Goal: Information Seeking & Learning: Learn about a topic

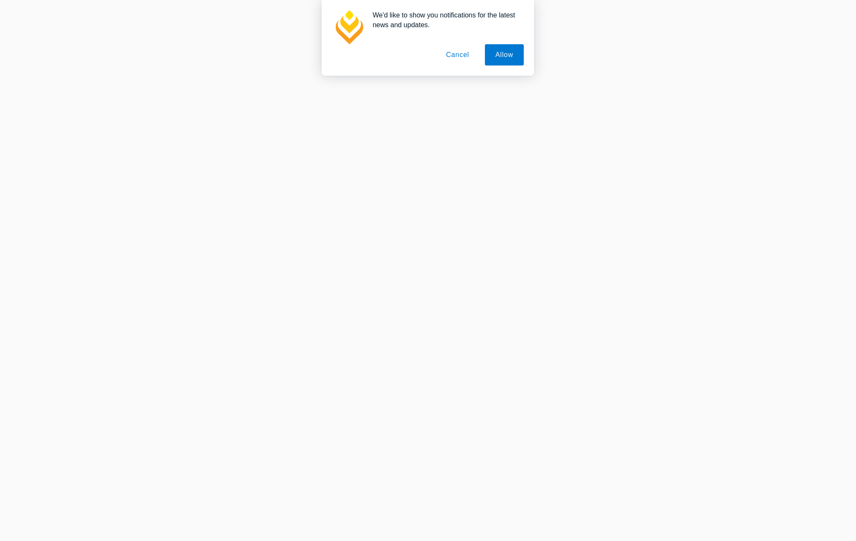
click at [454, 54] on button "Cancel" at bounding box center [458, 54] width 45 height 21
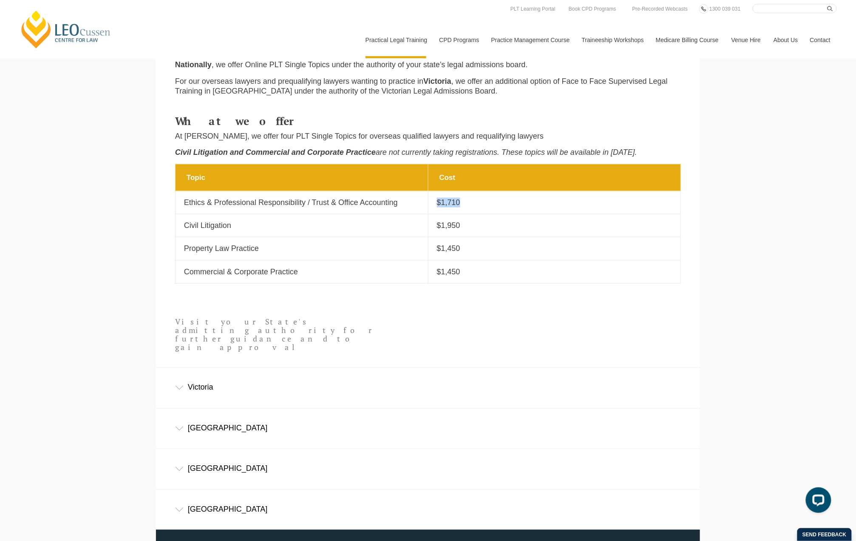
drag, startPoint x: 436, startPoint y: 207, endPoint x: 467, endPoint y: 207, distance: 31.5
click at [467, 207] on td "Cost $1,710" at bounding box center [554, 202] width 253 height 23
click at [468, 207] on p "$1,710" at bounding box center [554, 203] width 235 height 10
drag, startPoint x: 462, startPoint y: 203, endPoint x: 430, endPoint y: 203, distance: 31.9
click at [430, 203] on td "Cost $1,710" at bounding box center [554, 202] width 253 height 23
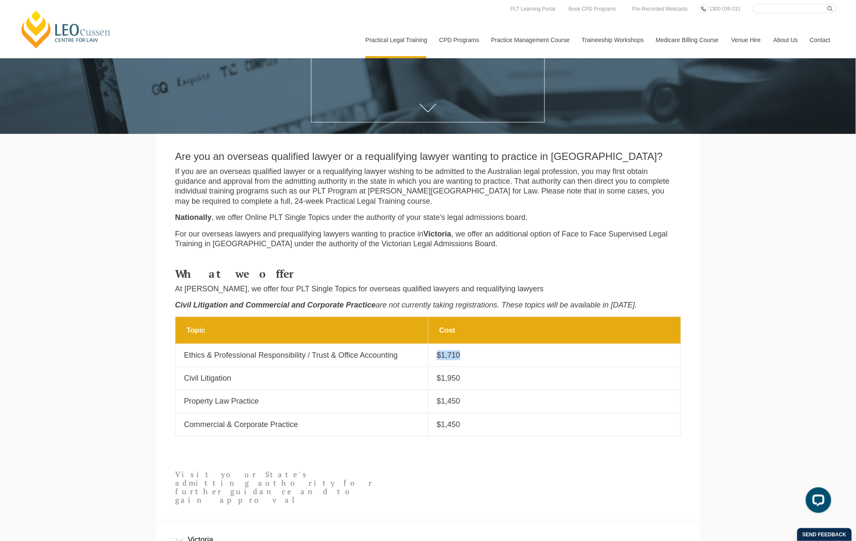
scroll to position [65, 0]
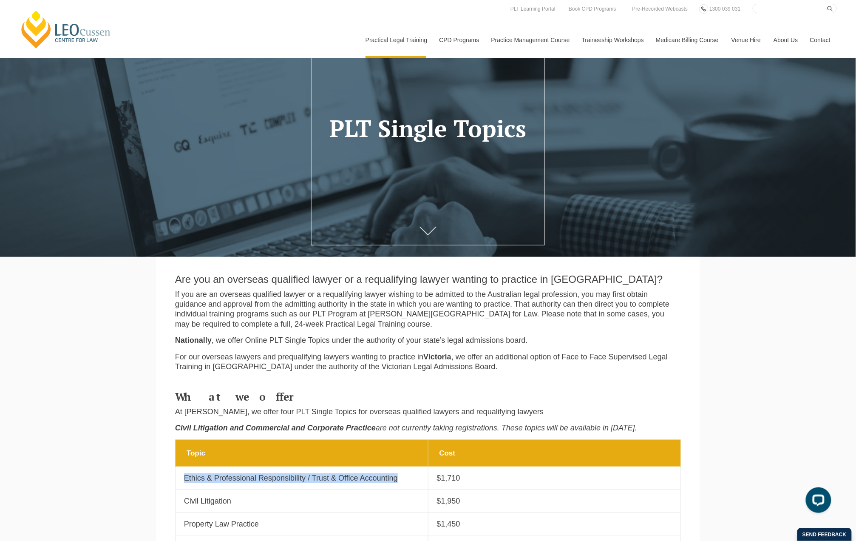
drag, startPoint x: 184, startPoint y: 483, endPoint x: 421, endPoint y: 476, distance: 236.4
click at [421, 476] on td "Topic Ethics & Professional Responsibility / Trust & Office Accounting" at bounding box center [301, 477] width 253 height 23
copy p "Ethics & Professional Responsibility / Trust & Office Accounting"
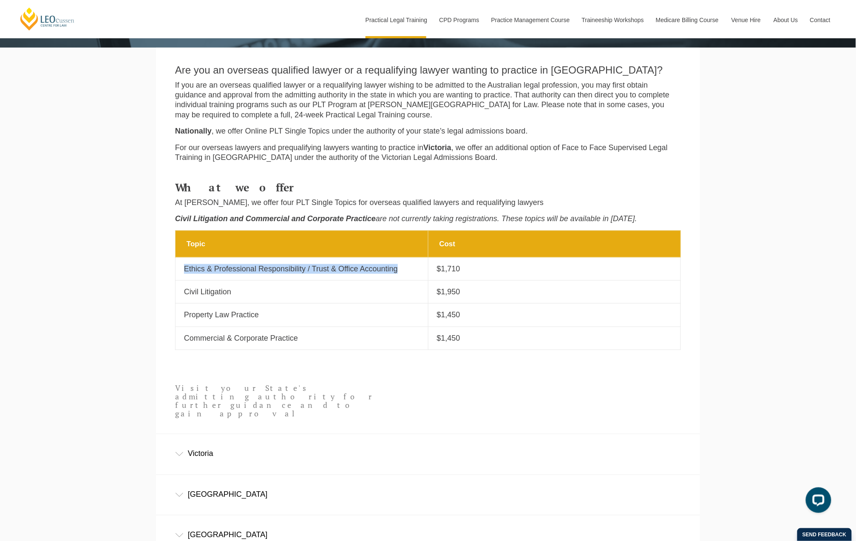
scroll to position [178, 0]
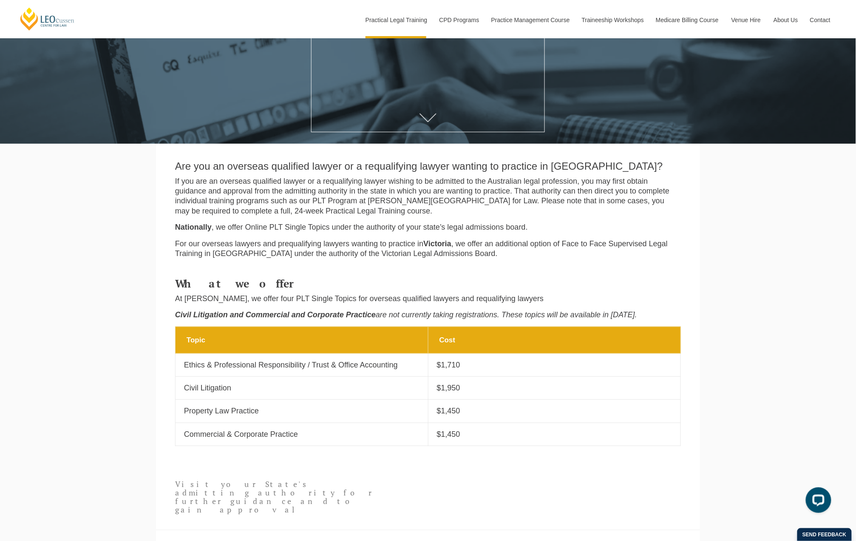
click at [443, 370] on p "$1,710" at bounding box center [554, 365] width 235 height 10
click at [442, 370] on p "$1,710" at bounding box center [554, 365] width 235 height 10
drag, startPoint x: 442, startPoint y: 371, endPoint x: 447, endPoint y: 371, distance: 4.7
click at [447, 370] on p "$1,710" at bounding box center [554, 365] width 235 height 10
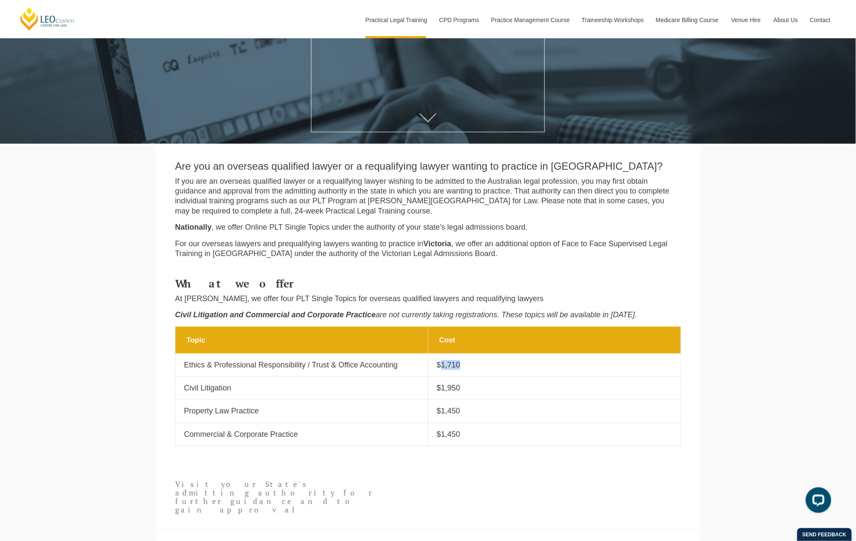
click at [447, 370] on p "$1,710" at bounding box center [554, 365] width 235 height 10
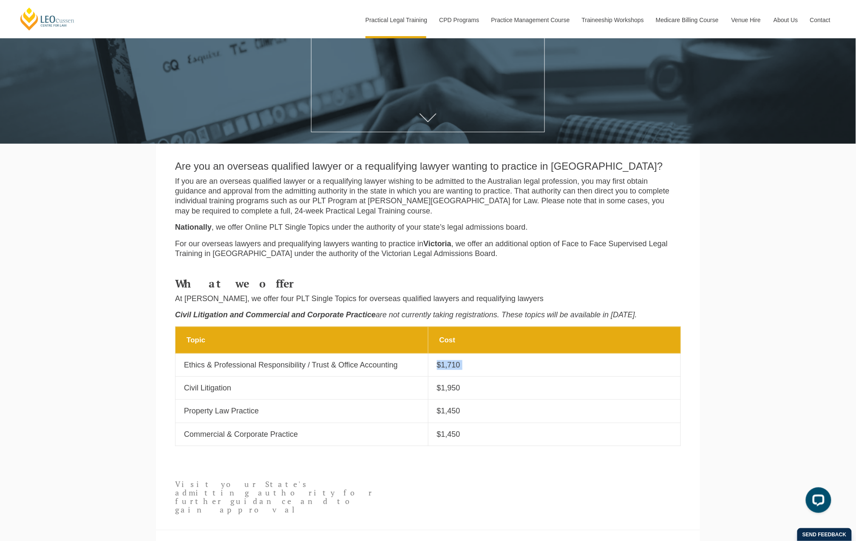
click at [448, 370] on p "$1,710" at bounding box center [554, 365] width 235 height 10
click at [450, 369] on p "$1,710" at bounding box center [554, 365] width 235 height 10
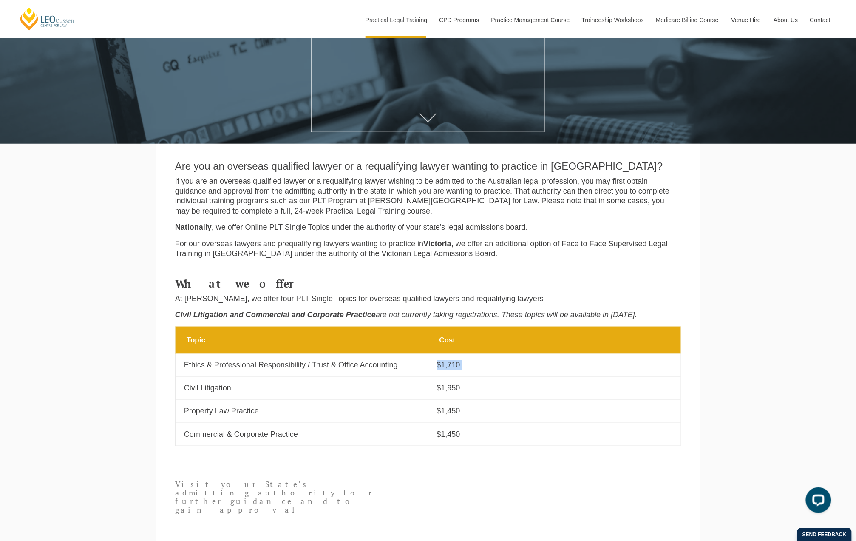
click at [450, 369] on p "$1,710" at bounding box center [554, 365] width 235 height 10
drag, startPoint x: 439, startPoint y: 366, endPoint x: 481, endPoint y: 367, distance: 42.9
click at [481, 367] on p "$1,710" at bounding box center [554, 365] width 235 height 10
drag, startPoint x: 481, startPoint y: 367, endPoint x: 420, endPoint y: 300, distance: 90.8
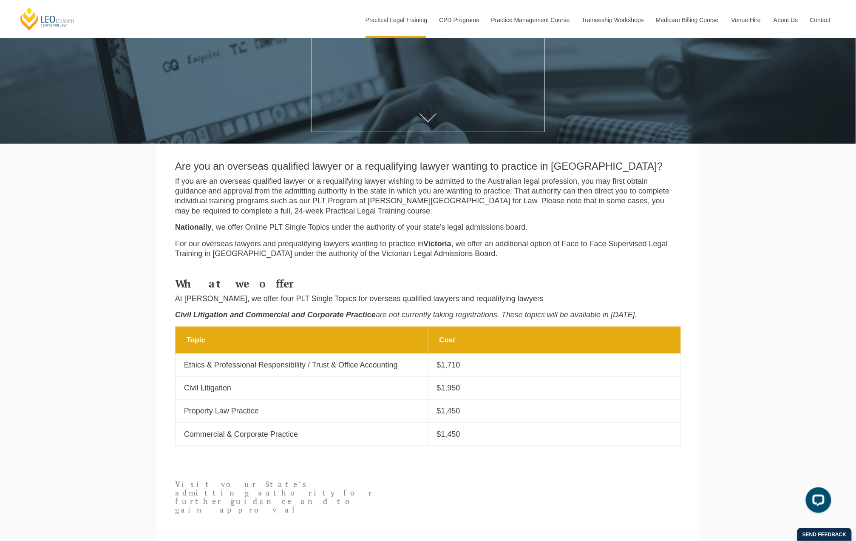
click at [420, 301] on p "At Leo Cussen, we offer four PLT Single Topics for overseas qualified lawyers a…" at bounding box center [428, 299] width 506 height 10
drag, startPoint x: 349, startPoint y: 300, endPoint x: 535, endPoint y: 301, distance: 186.1
click at [535, 301] on p "At Leo Cussen, we offer four PLT Single Topics for overseas qualified lawyers a…" at bounding box center [428, 299] width 506 height 10
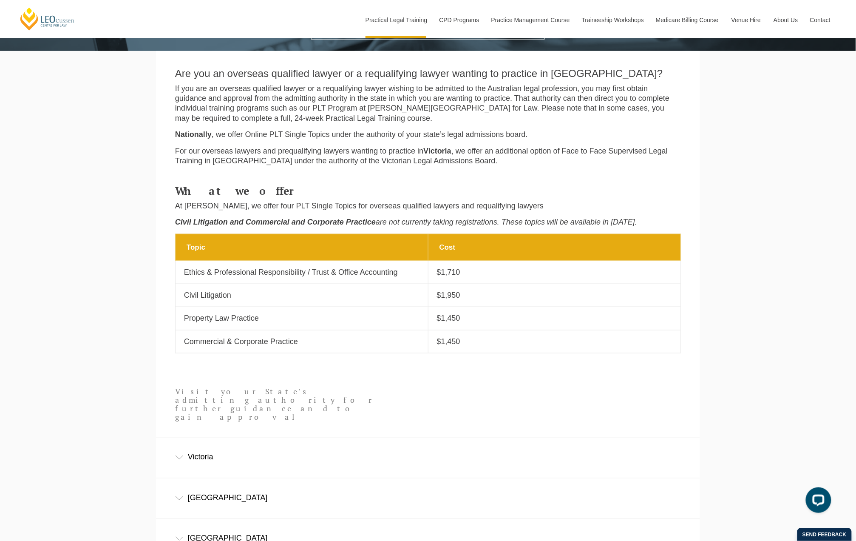
scroll to position [291, 0]
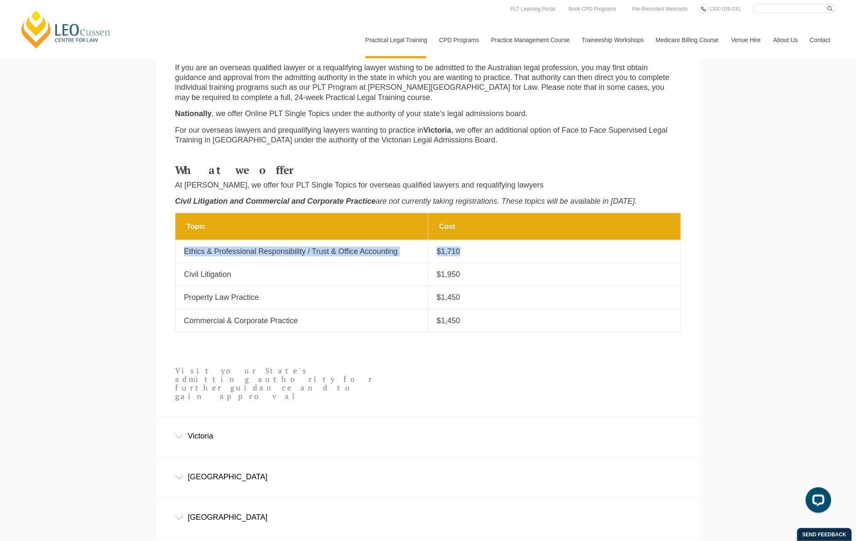
drag, startPoint x: 186, startPoint y: 257, endPoint x: 471, endPoint y: 254, distance: 285.1
click at [471, 254] on tr "Topic Ethics & Professional Responsibility / Trust & Office Accounting Cost $1,…" at bounding box center [427, 251] width 505 height 23
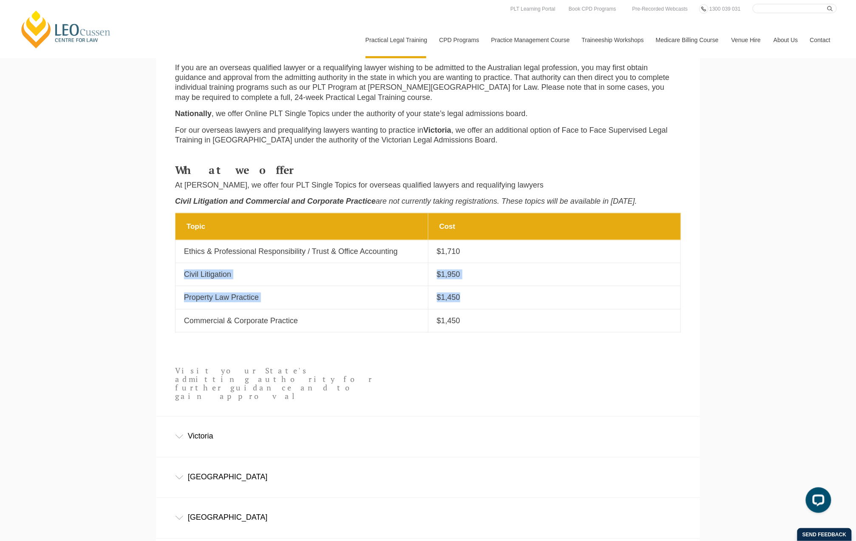
drag, startPoint x: 186, startPoint y: 276, endPoint x: 487, endPoint y: 299, distance: 301.8
click at [487, 299] on tbody "Topic Cost Topic Ethics & Professional Responsibility / Trust & Office Accounti…" at bounding box center [427, 272] width 505 height 119
drag, startPoint x: 487, startPoint y: 299, endPoint x: 472, endPoint y: 301, distance: 15.4
click at [472, 301] on p "$1,450" at bounding box center [554, 297] width 235 height 10
drag, startPoint x: 466, startPoint y: 301, endPoint x: 184, endPoint y: 251, distance: 286.6
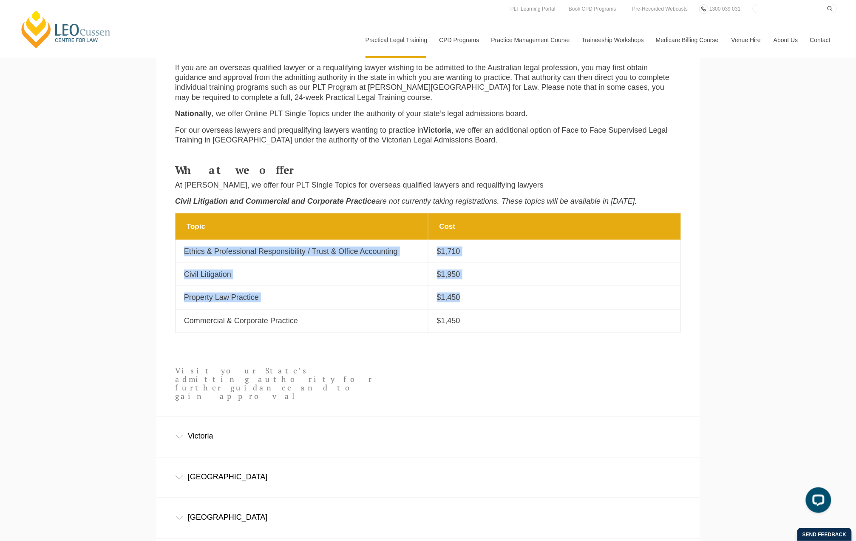
click at [184, 251] on tbody "Topic Cost Topic Ethics & Professional Responsibility / Trust & Office Accounti…" at bounding box center [427, 272] width 505 height 119
click at [184, 251] on td "Topic Ethics & Professional Responsibility / Trust & Office Accounting" at bounding box center [301, 251] width 253 height 23
drag, startPoint x: 184, startPoint y: 251, endPoint x: 474, endPoint y: 297, distance: 294.3
click at [474, 297] on tbody "Topic Cost Topic Ethics & Professional Responsibility / Trust & Office Accounti…" at bounding box center [427, 272] width 505 height 119
click at [475, 298] on p "$1,450" at bounding box center [554, 297] width 235 height 10
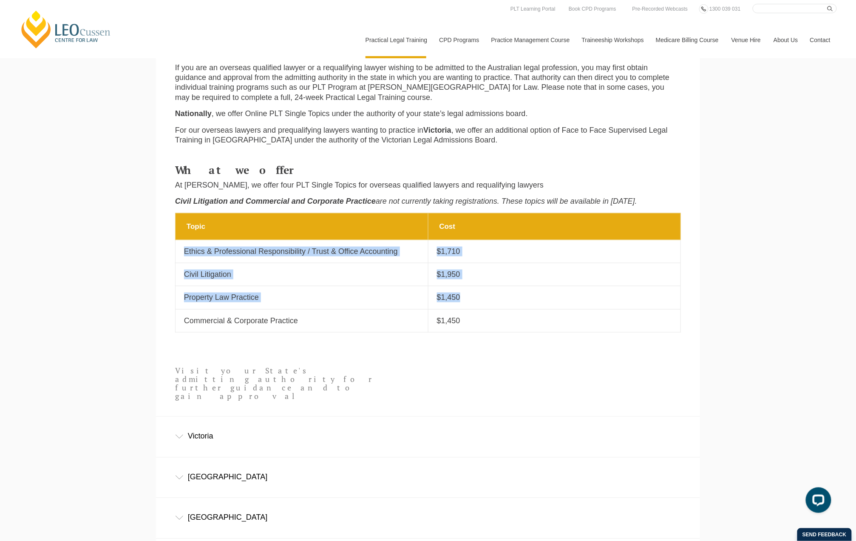
drag, startPoint x: 469, startPoint y: 299, endPoint x: 186, endPoint y: 250, distance: 287.2
click at [186, 250] on tbody "Topic Cost Topic Ethics & Professional Responsibility / Trust & Office Accounti…" at bounding box center [427, 272] width 505 height 119
click at [186, 250] on p "Ethics & Professional Responsibility / Trust & Office Accounting" at bounding box center [301, 251] width 235 height 10
drag, startPoint x: 186, startPoint y: 252, endPoint x: 477, endPoint y: 303, distance: 295.2
click at [477, 303] on tbody "Topic Cost Topic Ethics & Professional Responsibility / Trust & Office Accounti…" at bounding box center [427, 272] width 505 height 119
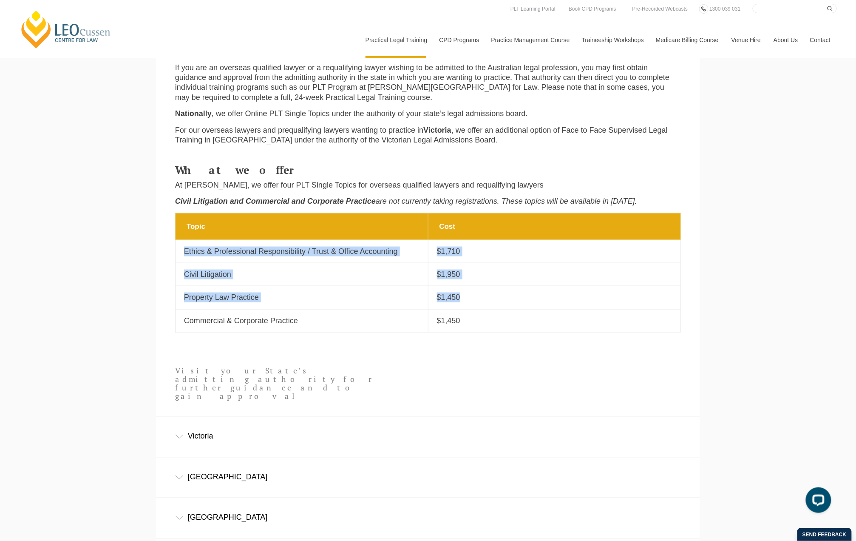
click at [477, 302] on p "$1,450" at bounding box center [554, 297] width 235 height 10
drag, startPoint x: 473, startPoint y: 303, endPoint x: 185, endPoint y: 252, distance: 292.7
click at [185, 252] on tbody "Topic Cost Topic Ethics & Professional Responsibility / Trust & Office Accounti…" at bounding box center [427, 272] width 505 height 119
click at [185, 252] on p "Ethics & Professional Responsibility / Trust & Office Accounting" at bounding box center [301, 251] width 235 height 10
